Goal: Navigation & Orientation: Understand site structure

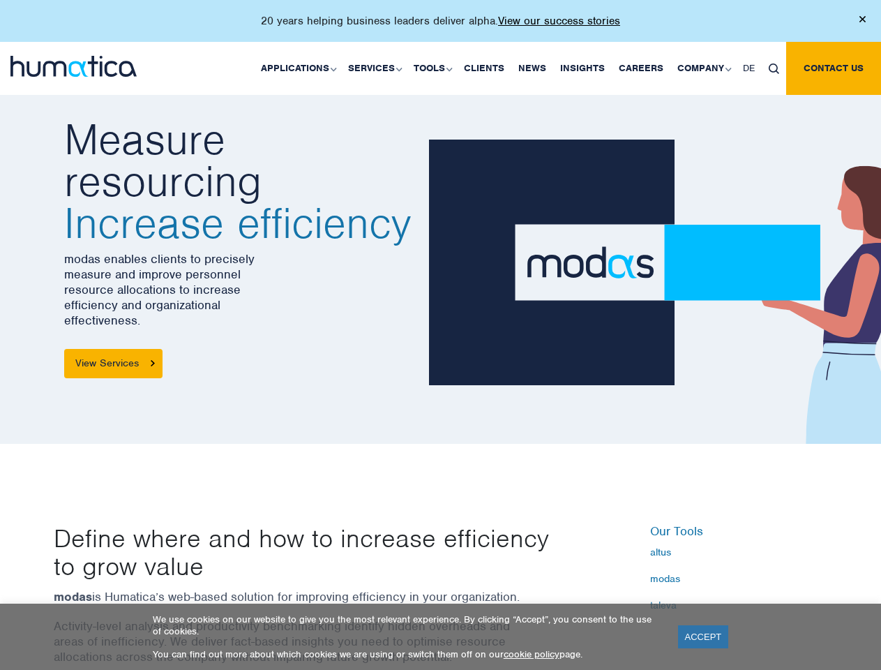
click at [440, 27] on p "20 years helping business leaders deliver alpha. View our success stories" at bounding box center [440, 21] width 359 height 14
click at [301, 68] on link "Applications" at bounding box center [297, 68] width 87 height 53
click at [377, 68] on link "Services" at bounding box center [374, 68] width 66 height 53
click at [434, 68] on link "Tools" at bounding box center [432, 68] width 50 height 53
click at [703, 68] on link "Company" at bounding box center [703, 68] width 66 height 53
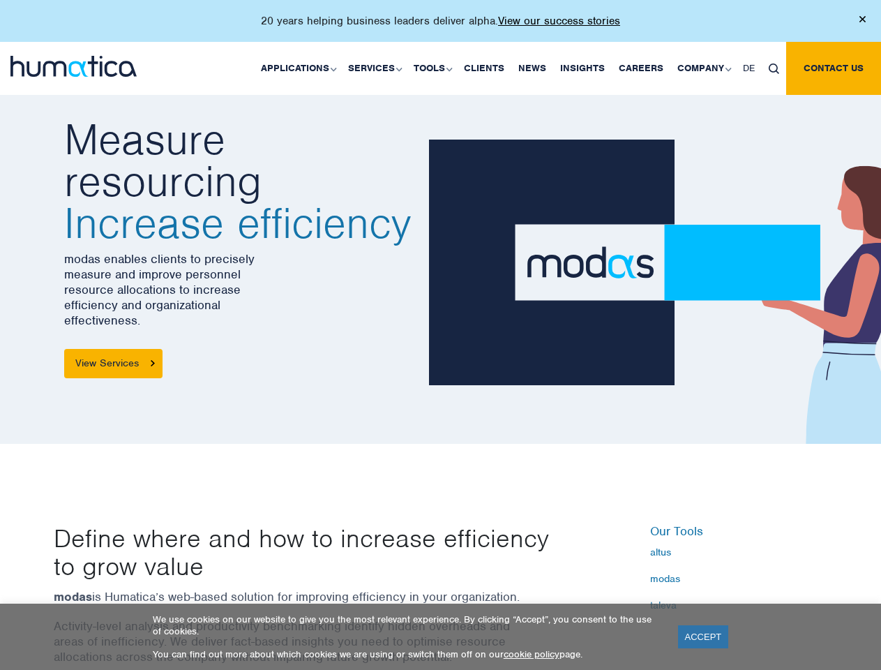
click at [773, 68] on img at bounding box center [774, 68] width 10 height 10
click at [703, 636] on link "ACCEPT" at bounding box center [703, 636] width 51 height 23
